Goal: Task Accomplishment & Management: Use online tool/utility

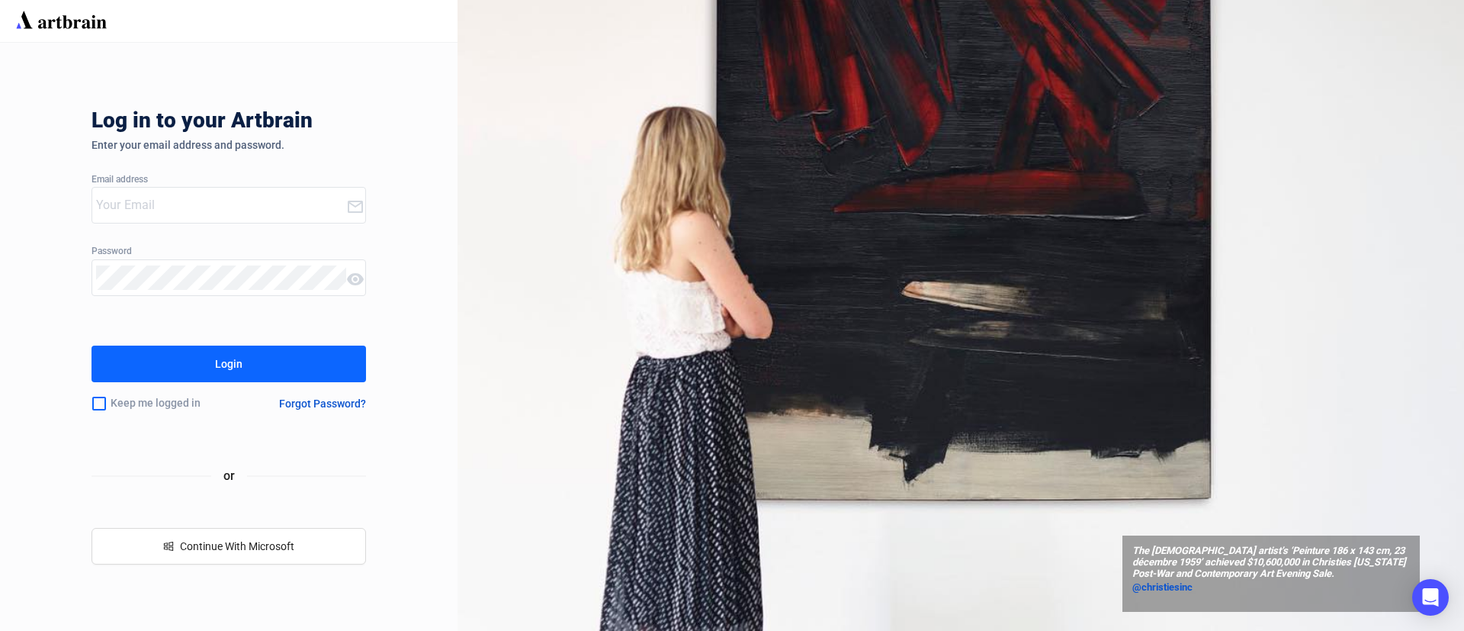
click at [121, 217] on div at bounding box center [219, 205] width 254 height 35
type input "[EMAIL_ADDRESS][DOMAIN_NAME]"
click at [248, 354] on button "Login" at bounding box center [229, 363] width 275 height 37
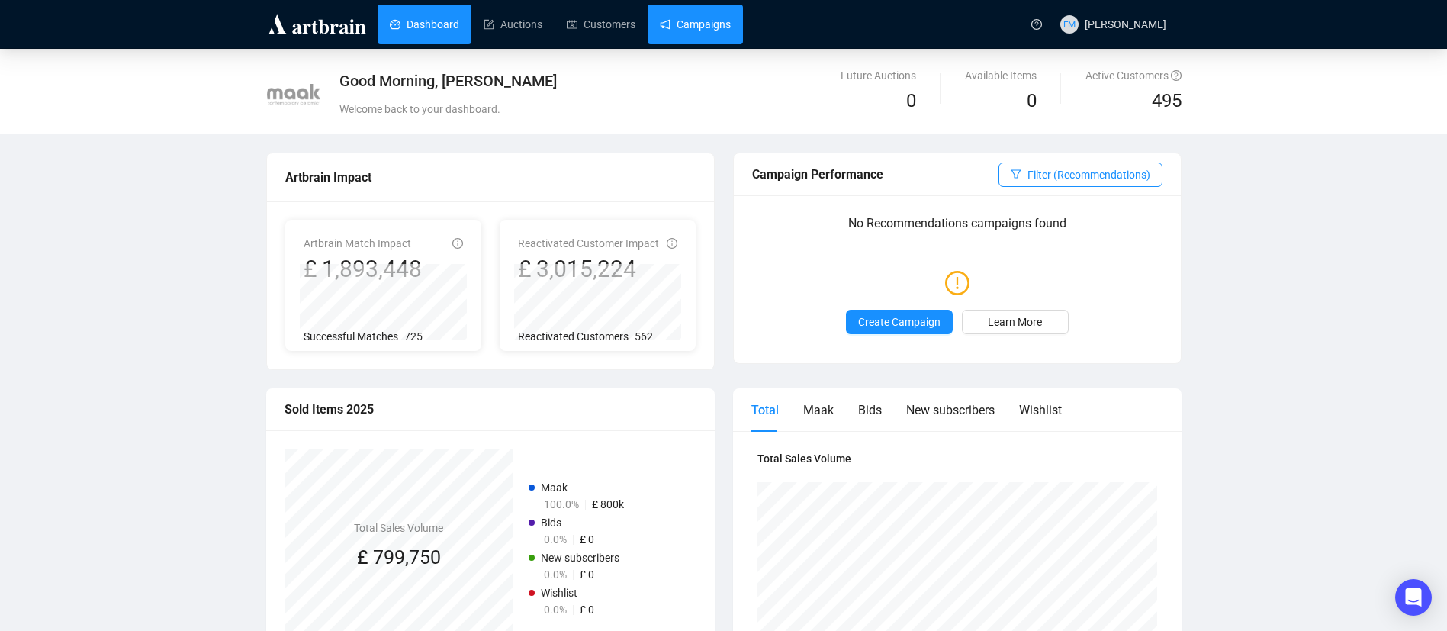
click at [713, 8] on link "Campaigns" at bounding box center [695, 25] width 71 height 40
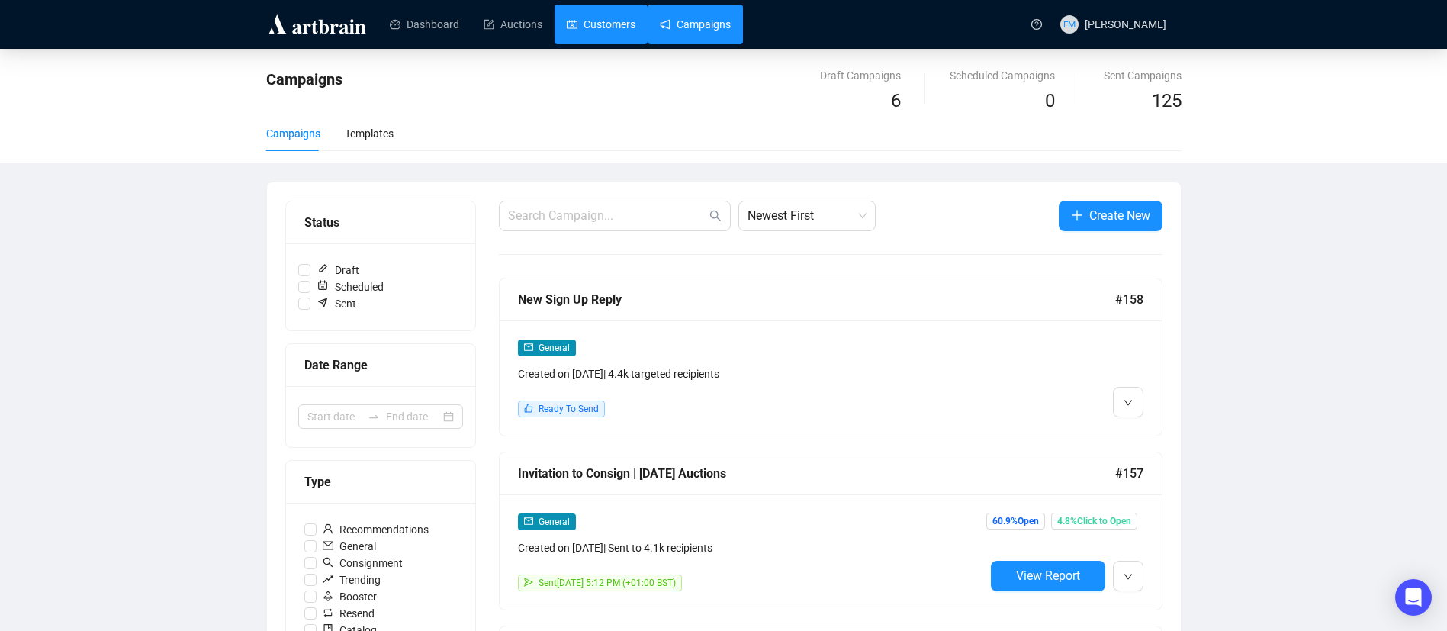
click at [607, 39] on link "Customers" at bounding box center [601, 25] width 69 height 40
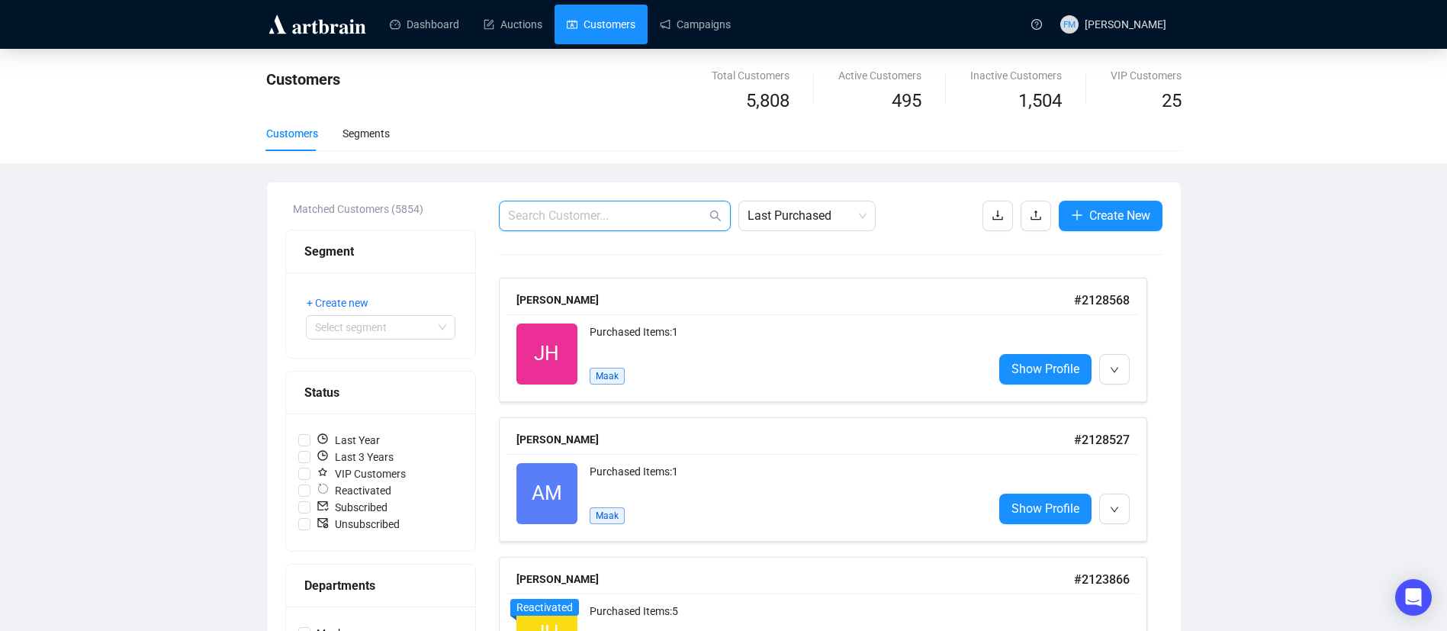
click at [611, 220] on input "text" at bounding box center [607, 216] width 198 height 18
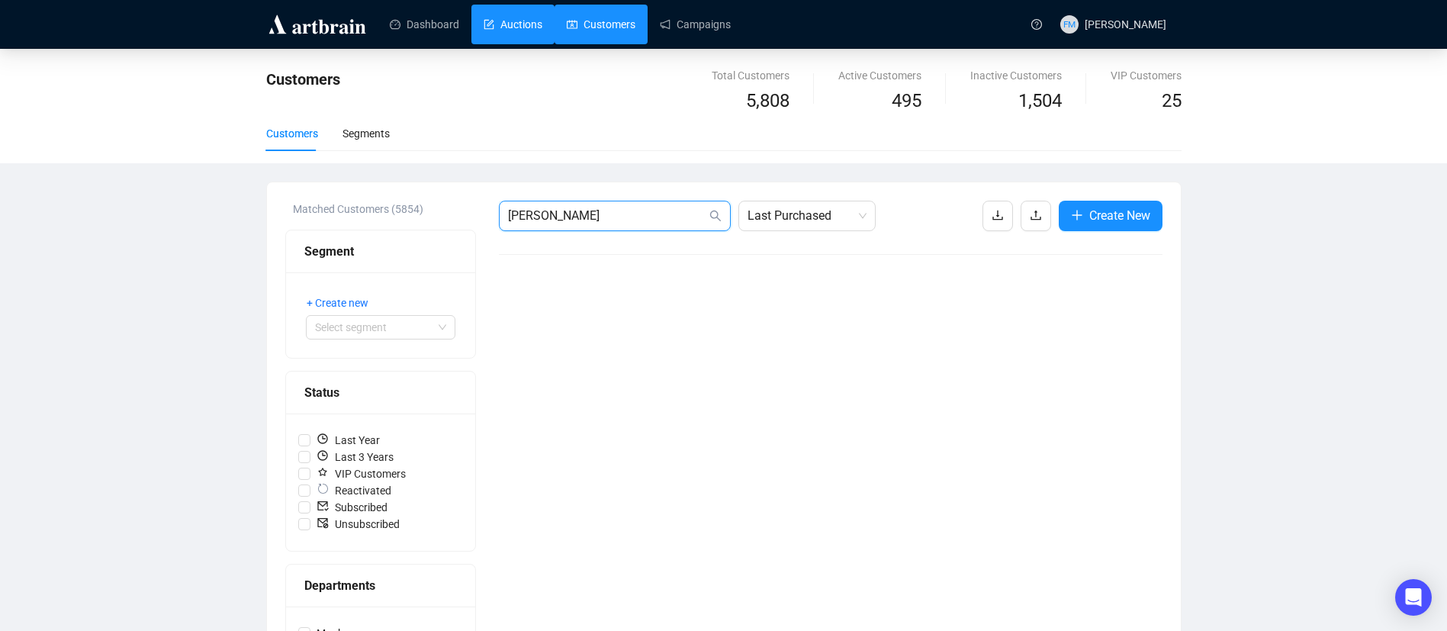
type input "[PERSON_NAME]"
